Goal: Task Accomplishment & Management: Manage account settings

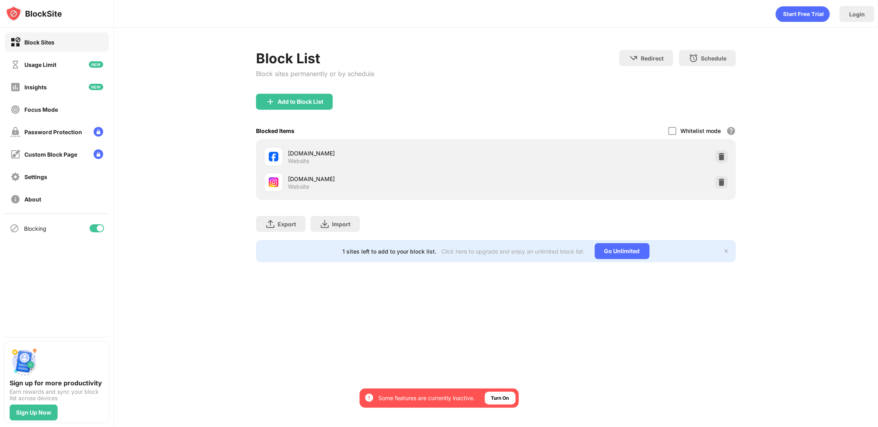
click at [718, 156] on img at bounding box center [722, 156] width 8 height 8
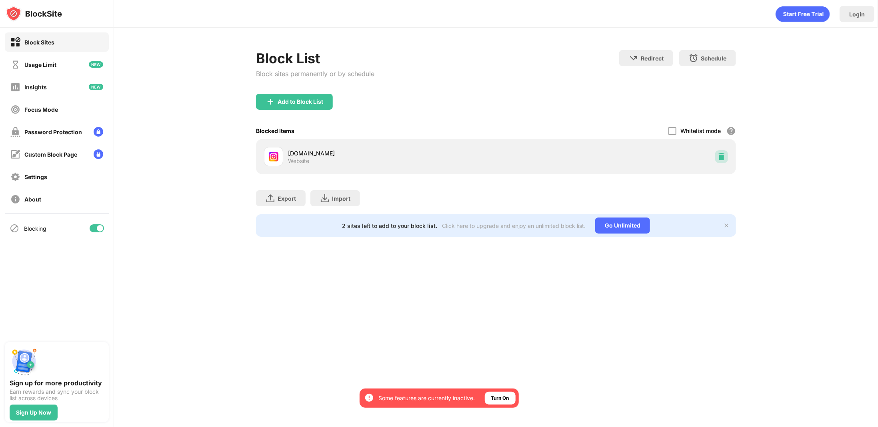
click at [724, 156] on img at bounding box center [722, 156] width 8 height 8
